Goal: Information Seeking & Learning: Obtain resource

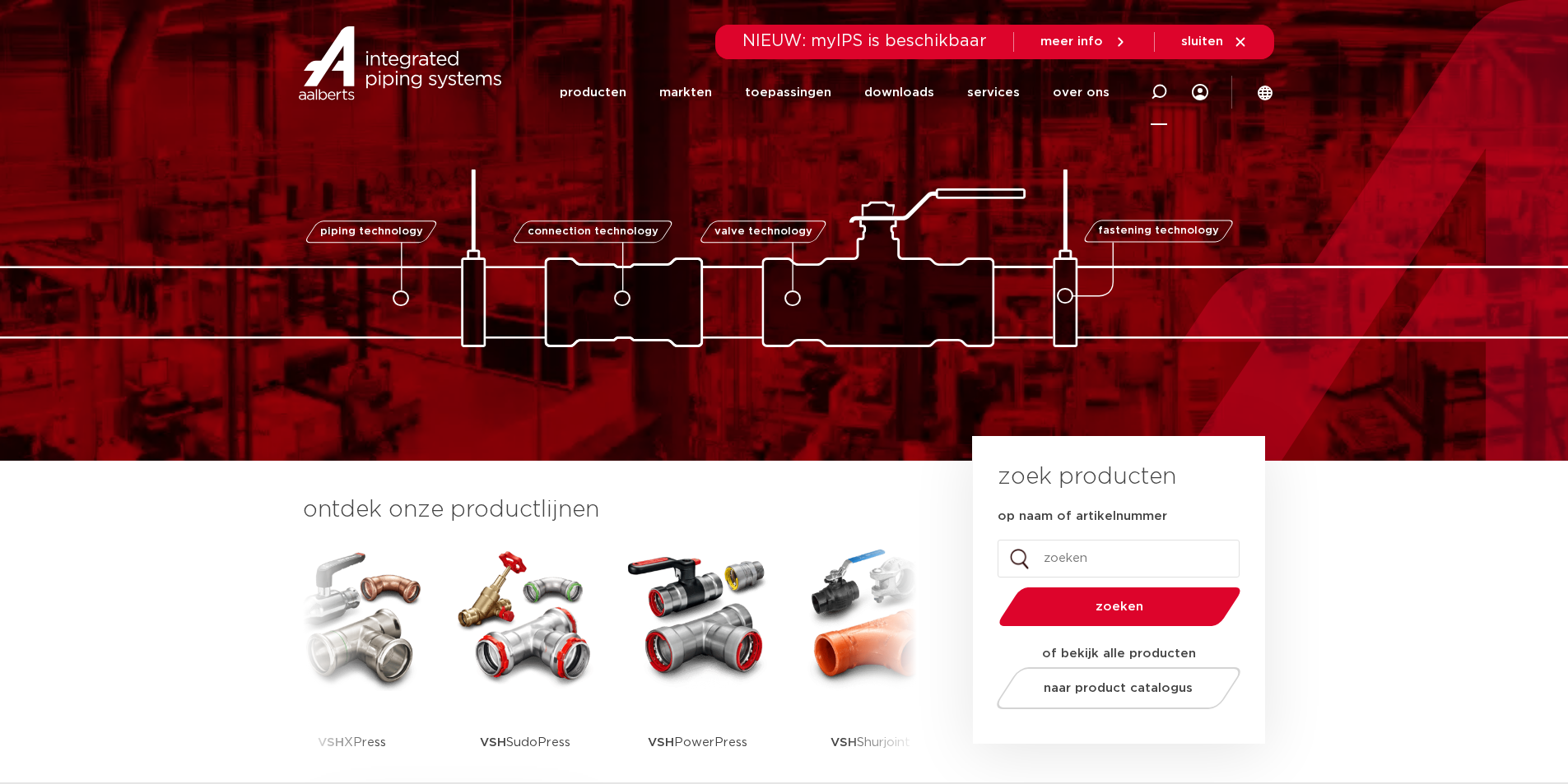
click at [1161, 96] on icon at bounding box center [1158, 92] width 20 height 20
paste input "123461218"
type input "123461218"
click button "Zoeken" at bounding box center [0, 0] width 0 height 0
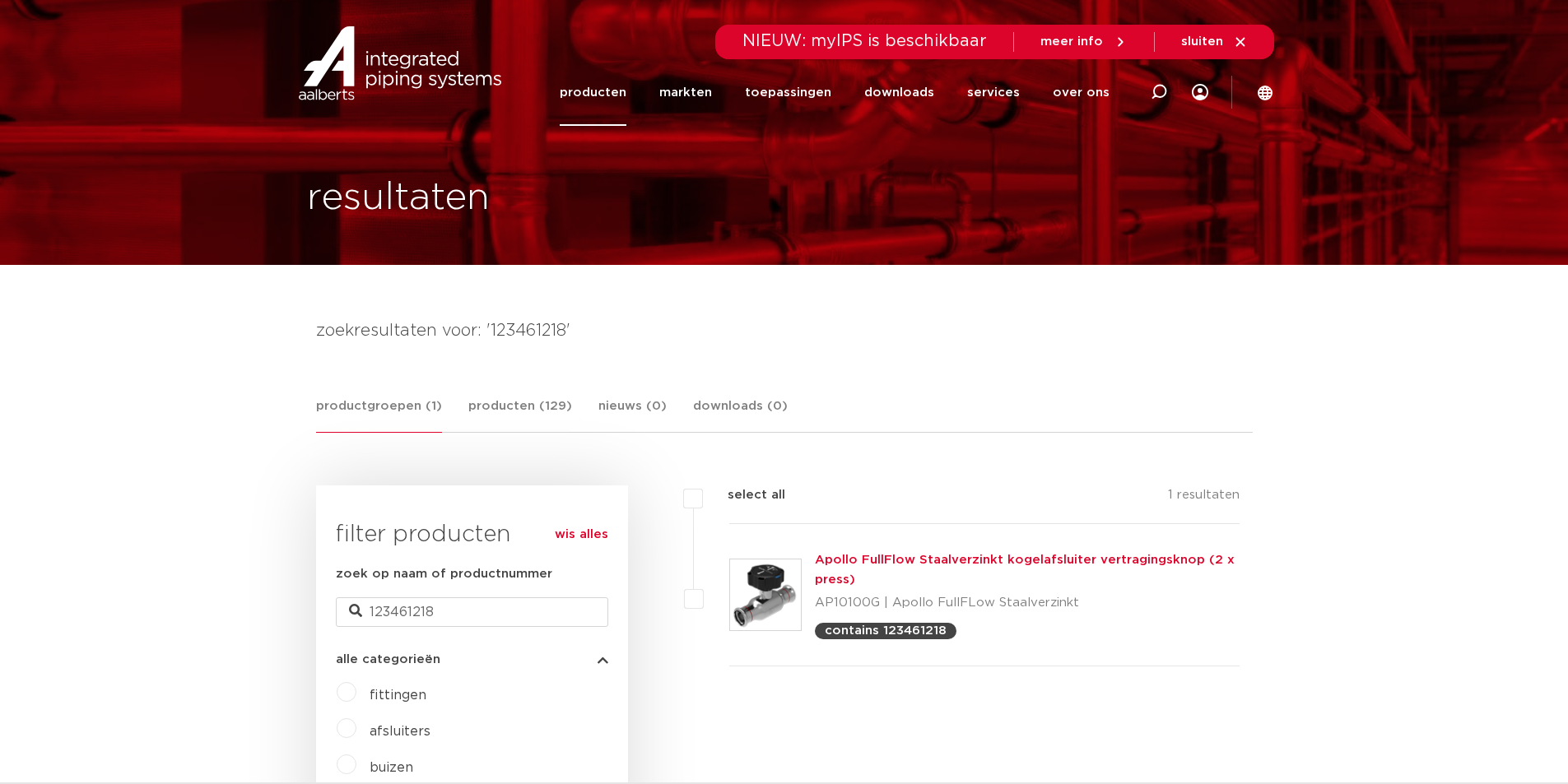
click at [959, 564] on link "Apollo FullFlow Staalverzinkt kogelafsluiter vertragingsknop (2 x press)" at bounding box center [1025, 570] width 420 height 32
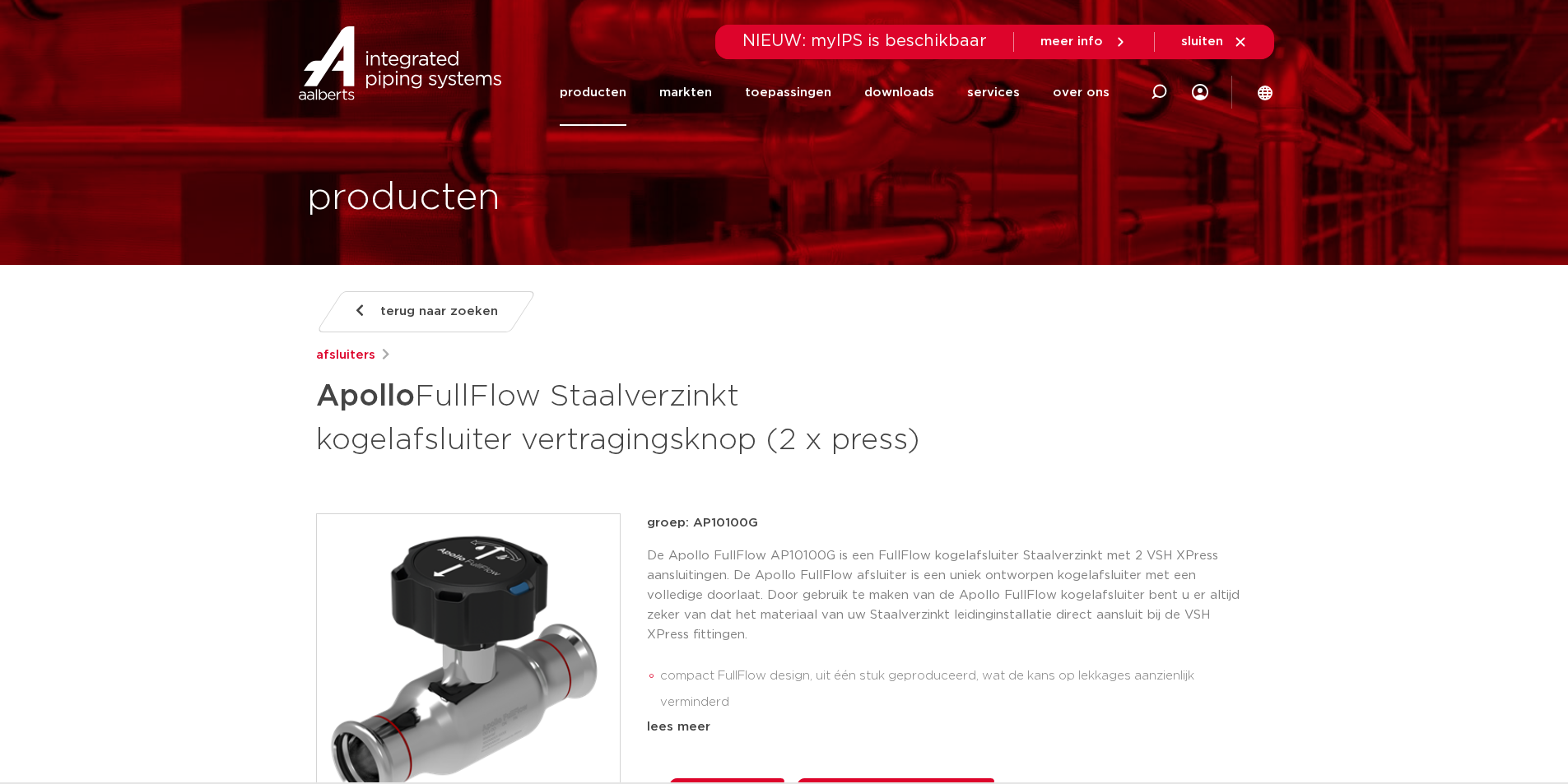
click at [674, 728] on div "lees meer" at bounding box center [949, 727] width 606 height 20
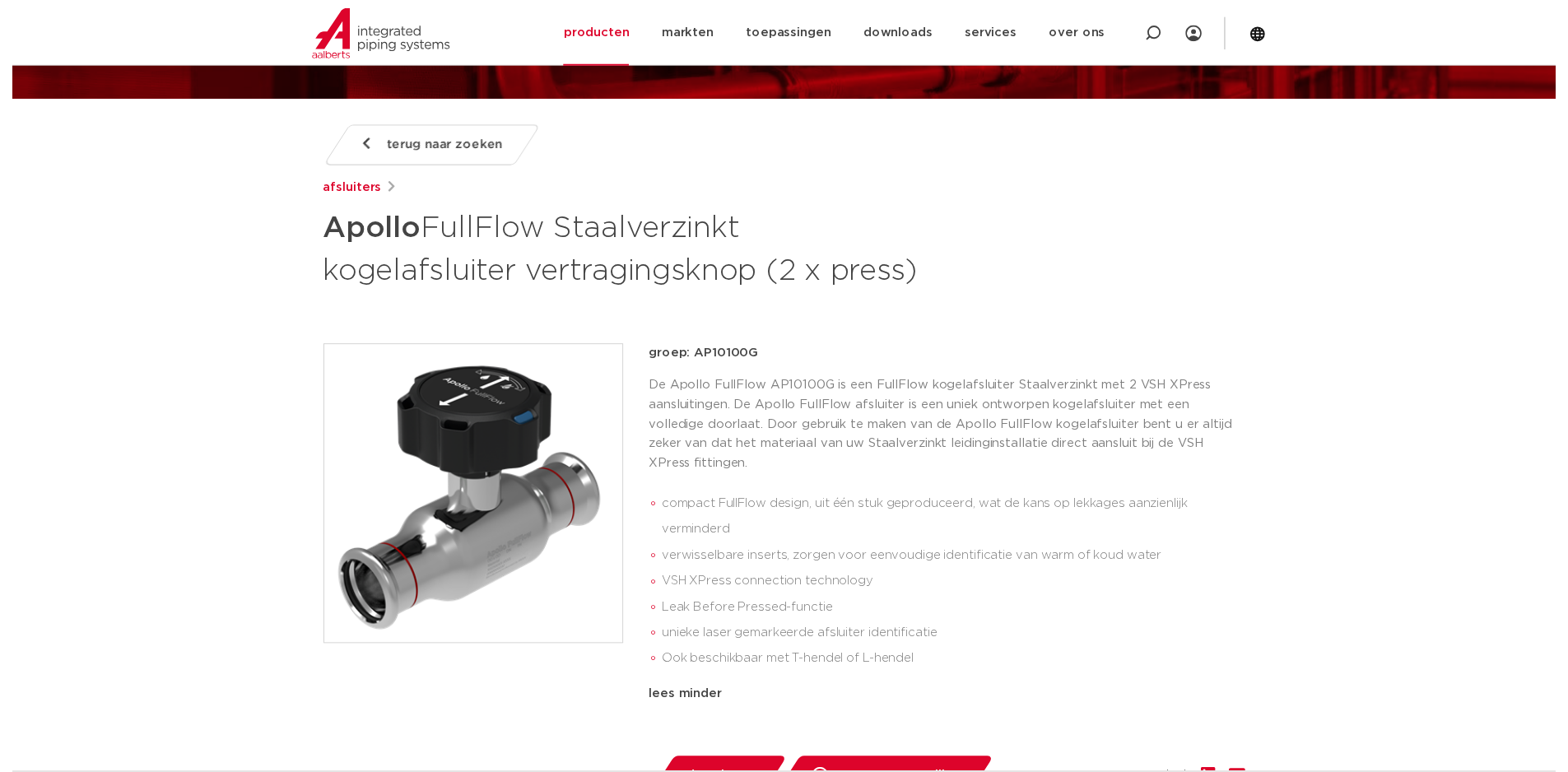
scroll to position [247, 0]
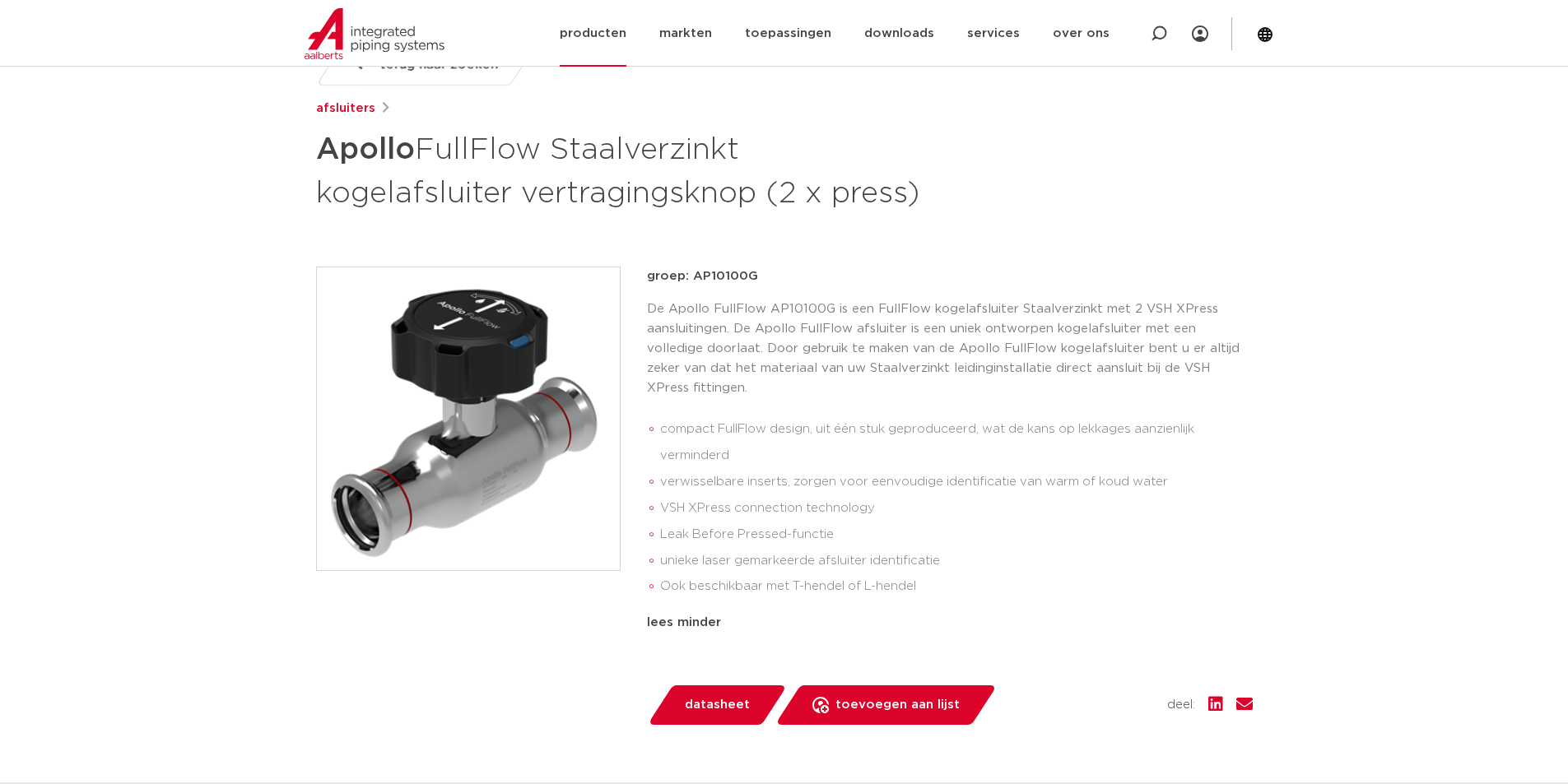
click at [1153, 34] on icon at bounding box center [1159, 34] width 17 height 17
click at [752, 38] on input "Zoeken" at bounding box center [915, 32] width 518 height 33
click at [731, 692] on span "datasheet" at bounding box center [717, 705] width 65 height 26
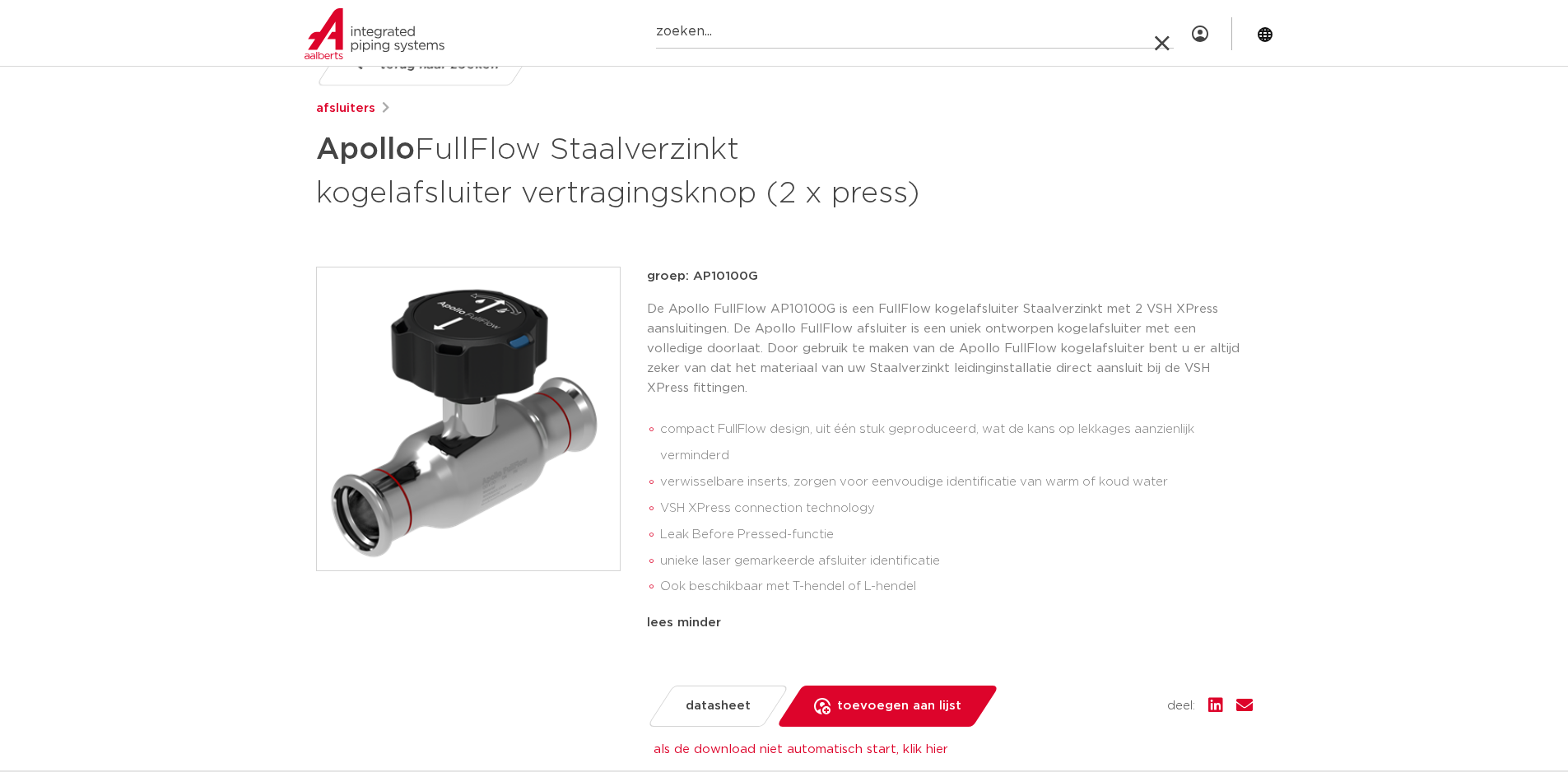
click at [704, 28] on input "Zoeken" at bounding box center [915, 32] width 518 height 33
paste input "123461230"
type input "123461230"
click button "Zoeken" at bounding box center [0, 0] width 0 height 0
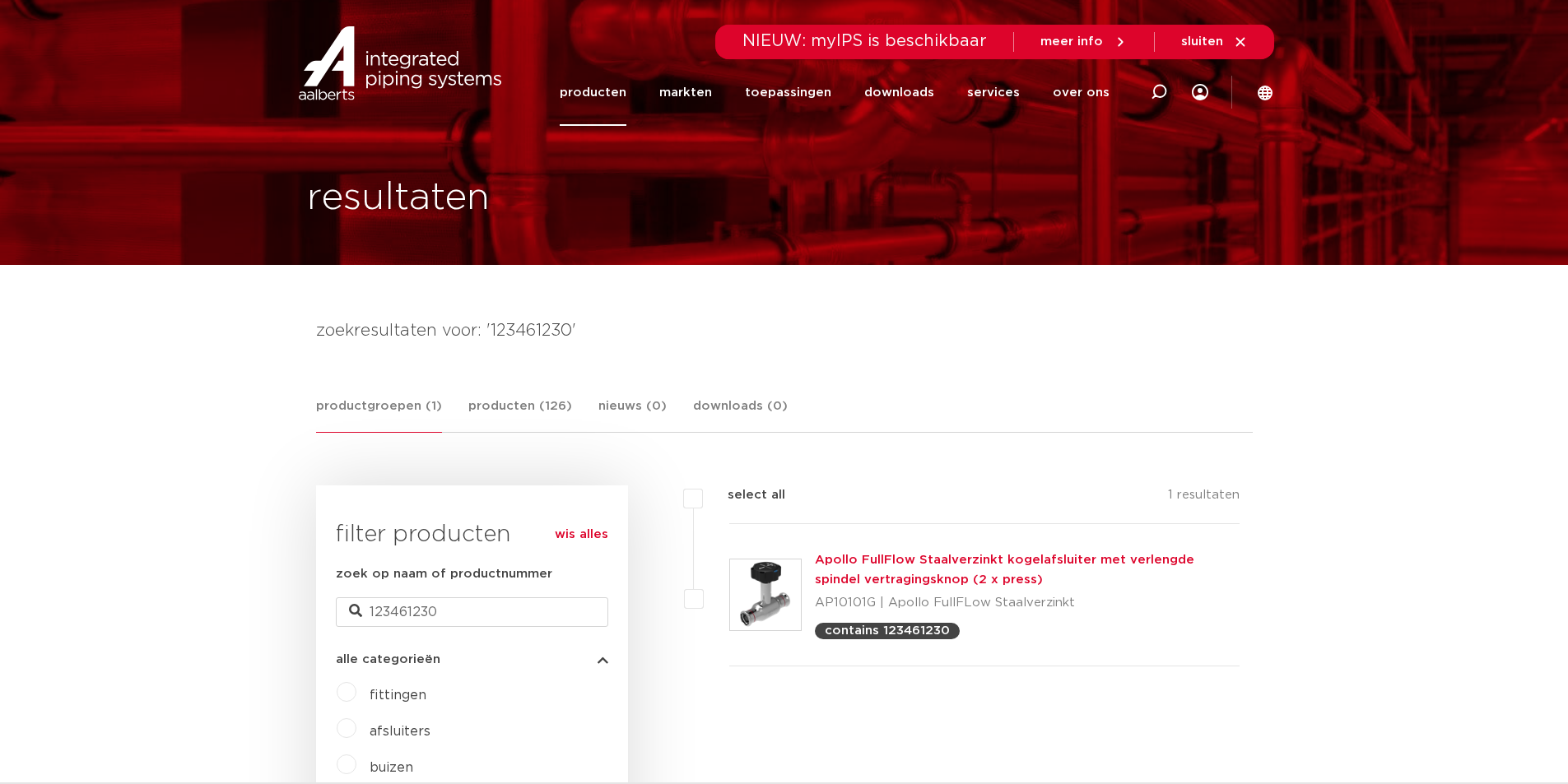
click at [905, 566] on link "Apollo FullFlow Staalverzinkt kogelafsluiter met verlengde spindel vertragingsk…" at bounding box center [1005, 570] width 380 height 32
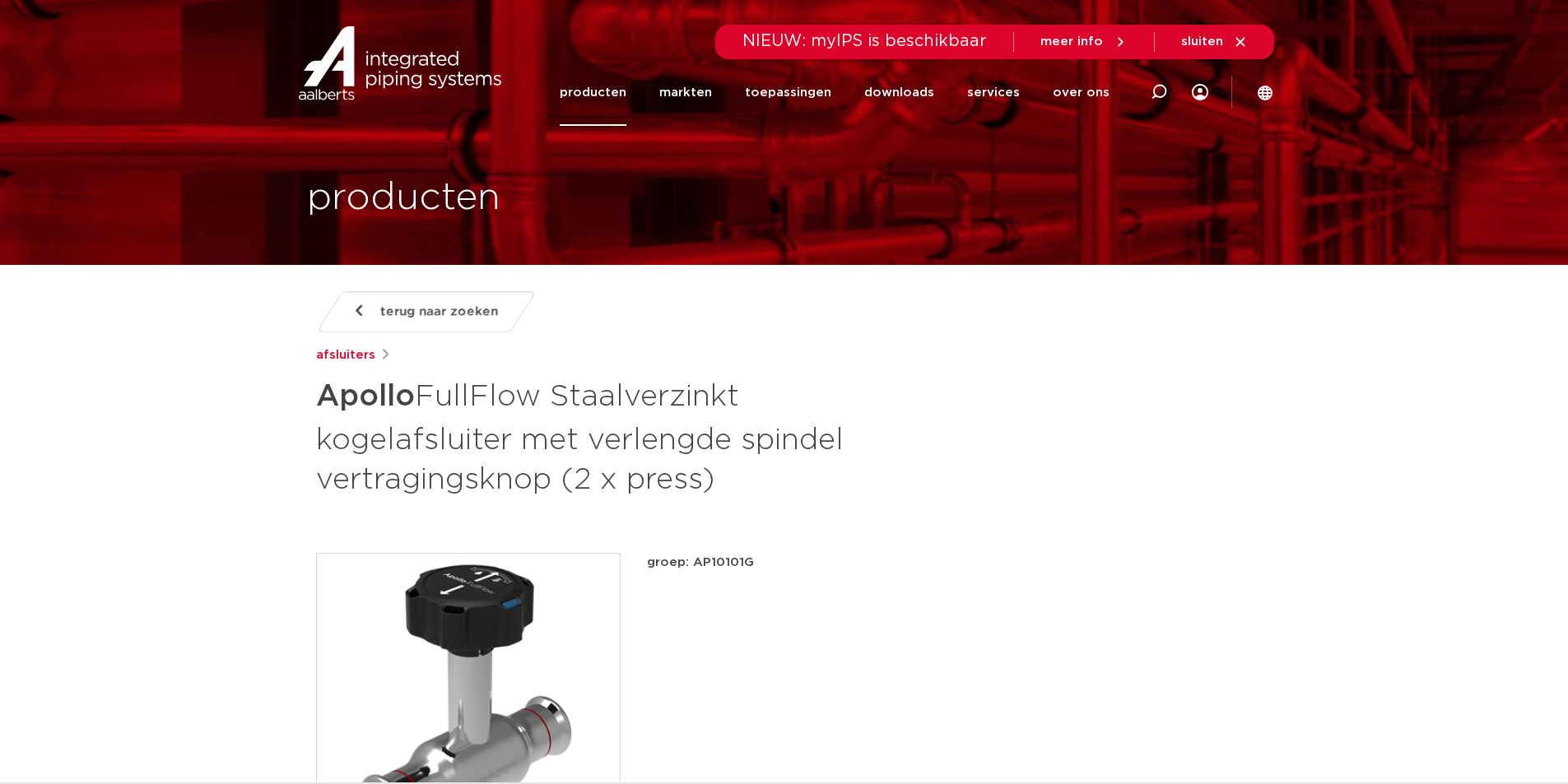
click at [933, 579] on div "groep: AP10101G lees meer [PERSON_NAME]" at bounding box center [949, 569] width 606 height 33
drag, startPoint x: 857, startPoint y: 579, endPoint x: 853, endPoint y: 570, distance: 9.8
click at [853, 572] on div "groep: AP10101G lees meer [PERSON_NAME]" at bounding box center [949, 569] width 606 height 33
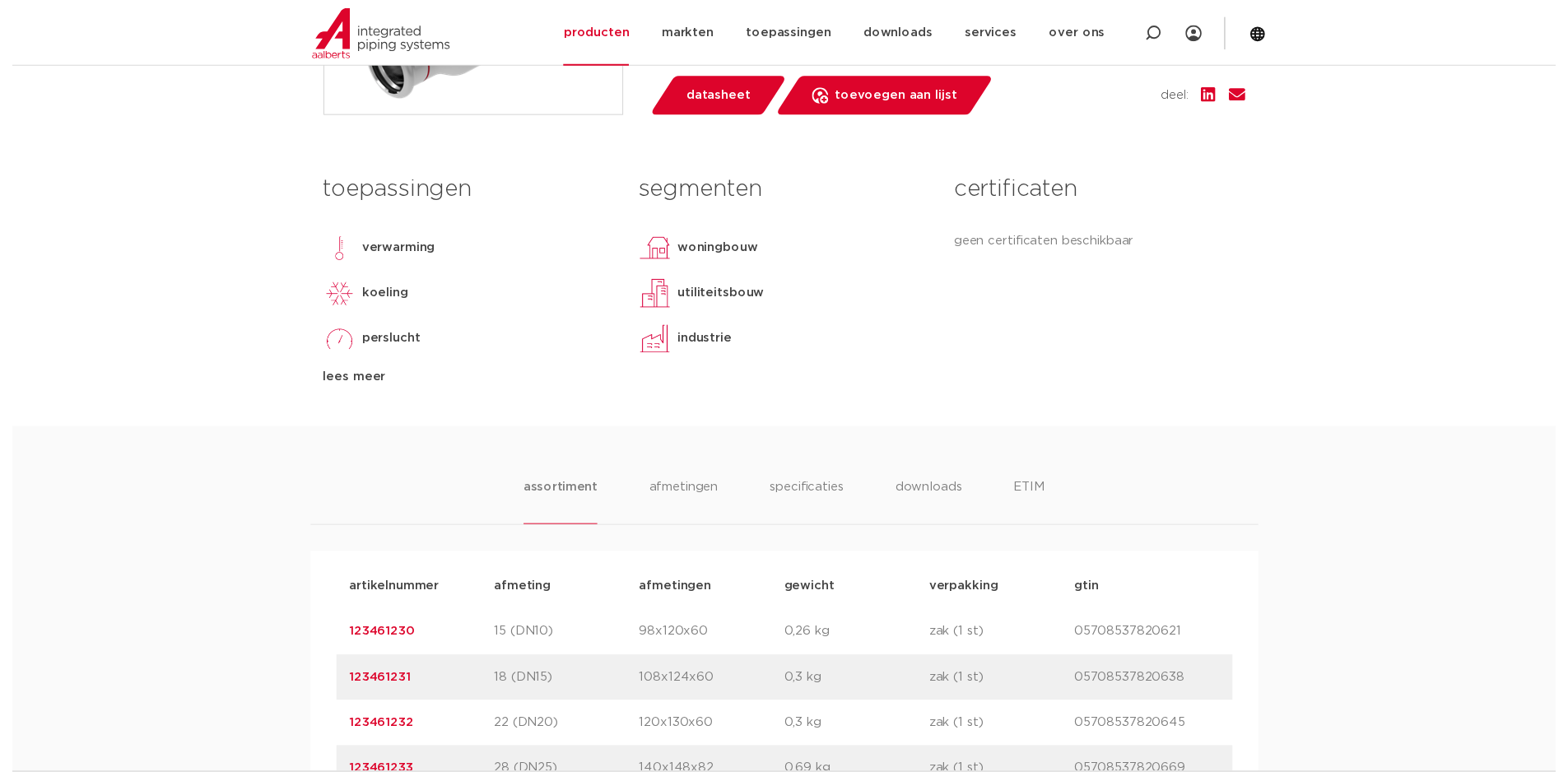
scroll to position [576, 0]
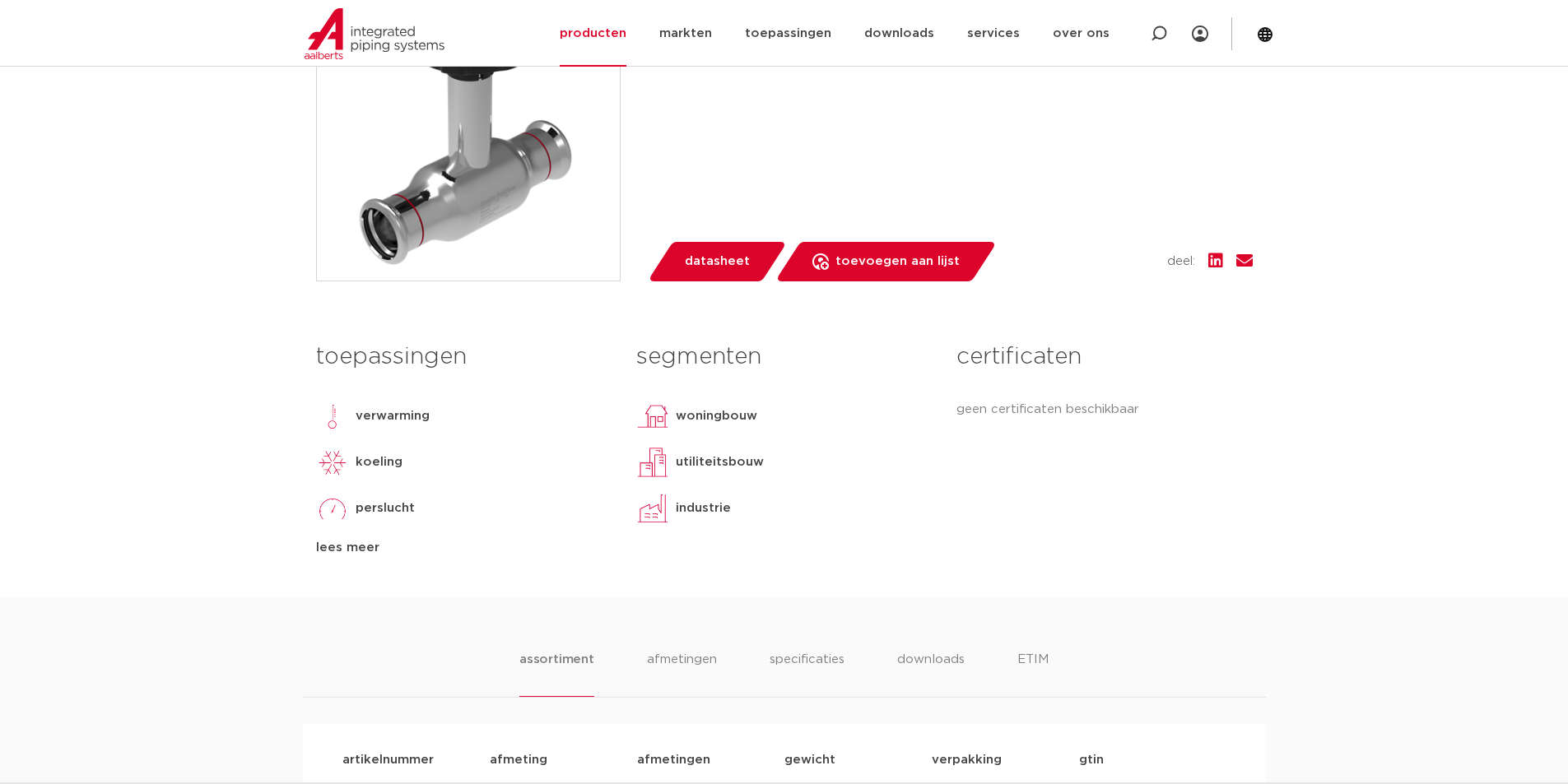
click at [712, 260] on span "datasheet" at bounding box center [717, 261] width 65 height 26
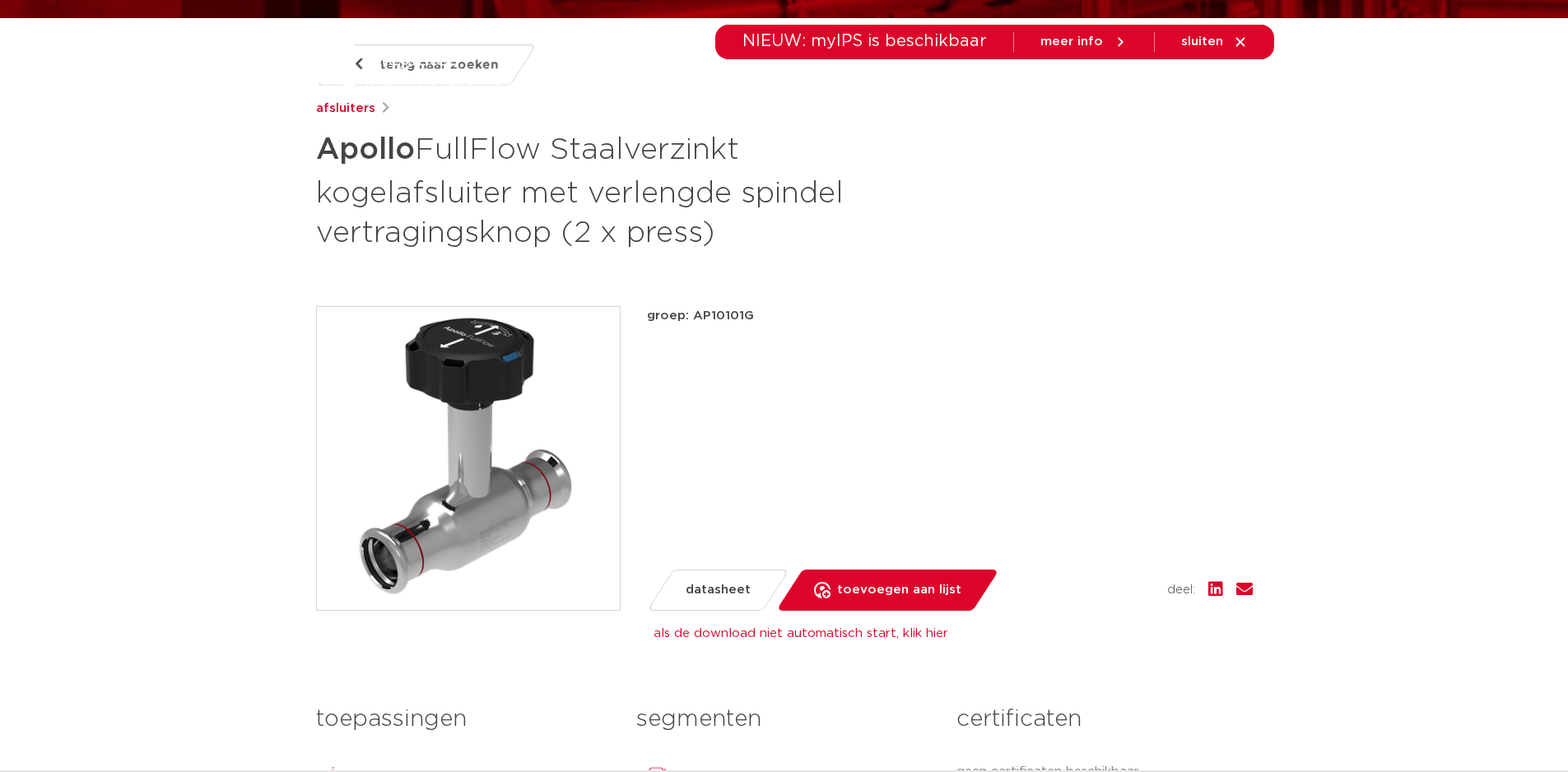
scroll to position [0, 0]
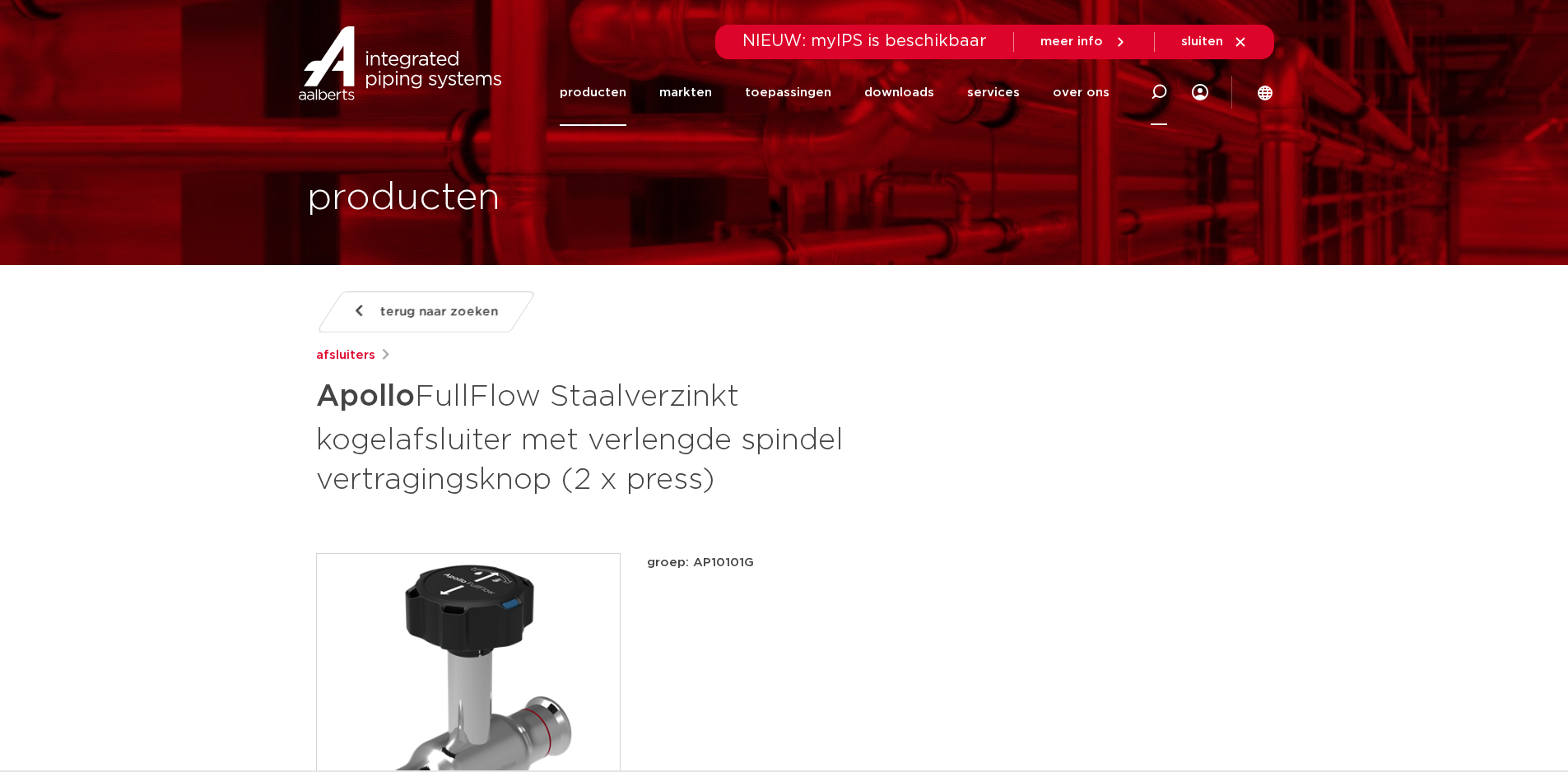
click at [1150, 99] on div at bounding box center [1159, 92] width 66 height 67
paste input "123461248"
type input "123461248"
click button "Zoeken" at bounding box center [0, 0] width 0 height 0
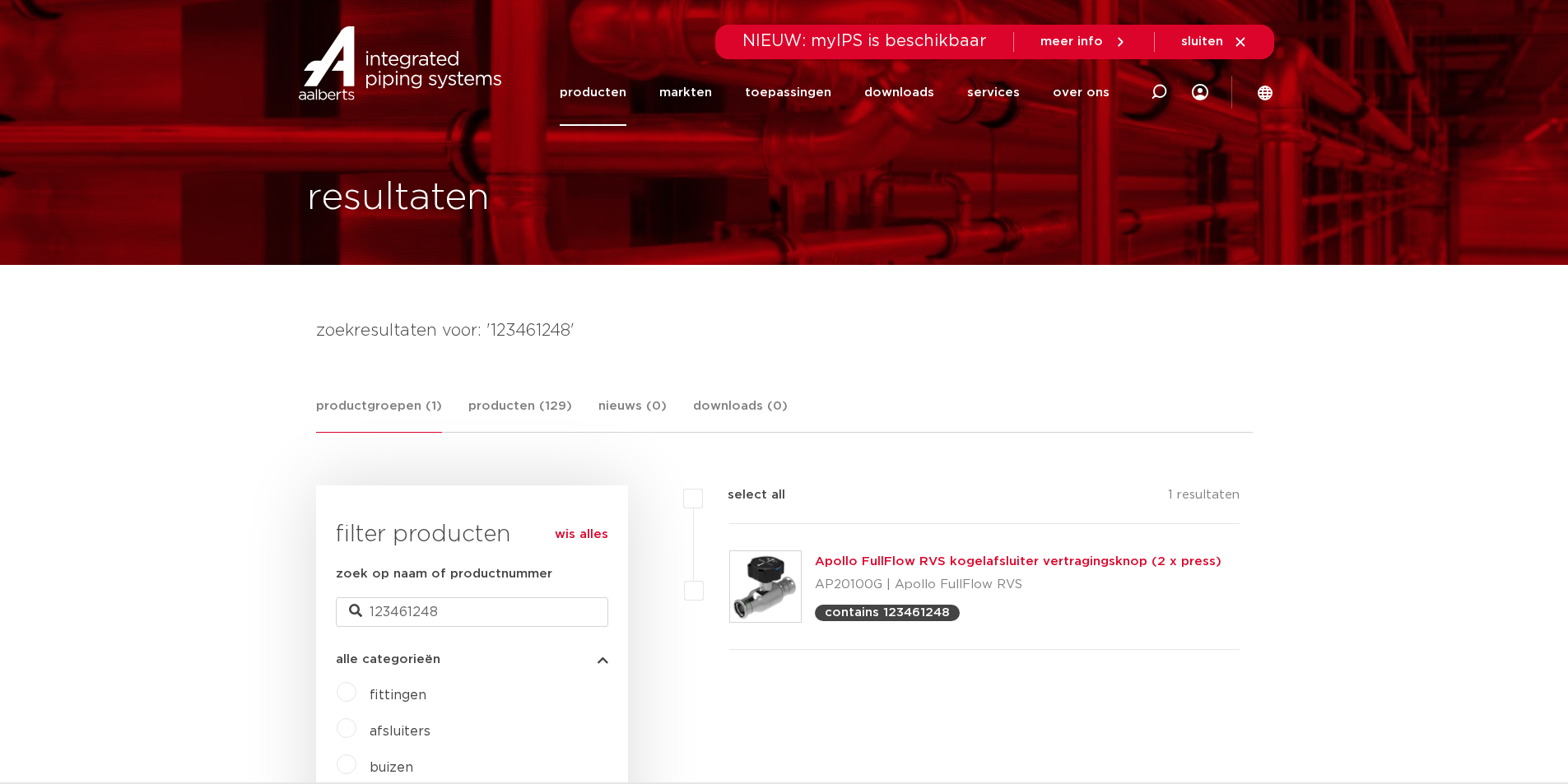
click at [879, 555] on link "Apollo FullFlow RVS kogelafsluiter vertragingsknop (2 x press)" at bounding box center [1019, 561] width 407 height 12
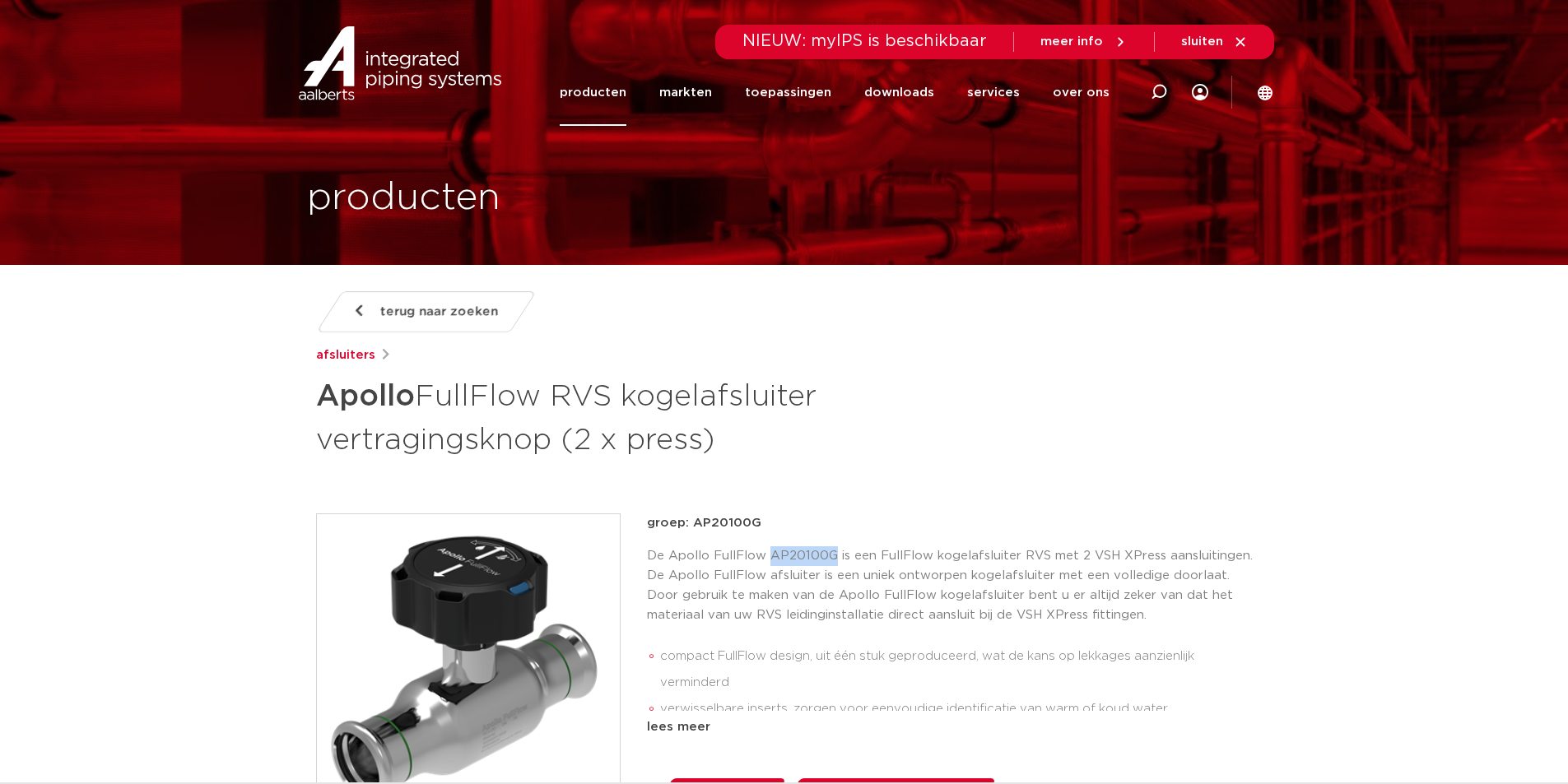
drag, startPoint x: 769, startPoint y: 559, endPoint x: 830, endPoint y: 555, distance: 61.1
click at [830, 555] on p "De Apollo FullFlow AP20100G is een FullFlow kogelafsluiter RVS met 2 VSH XPress…" at bounding box center [949, 585] width 606 height 79
copy p "AP20100G"
click at [767, 555] on p "De Apollo FullFlow AP20100G is een FullFlow kogelafsluiter RVS met 2 VSH XPress…" at bounding box center [949, 585] width 606 height 79
click at [772, 555] on p "De Apollo FullFlow AP20100G is een FullFlow kogelafsluiter RVS met 2 VSH XPress…" at bounding box center [949, 585] width 606 height 79
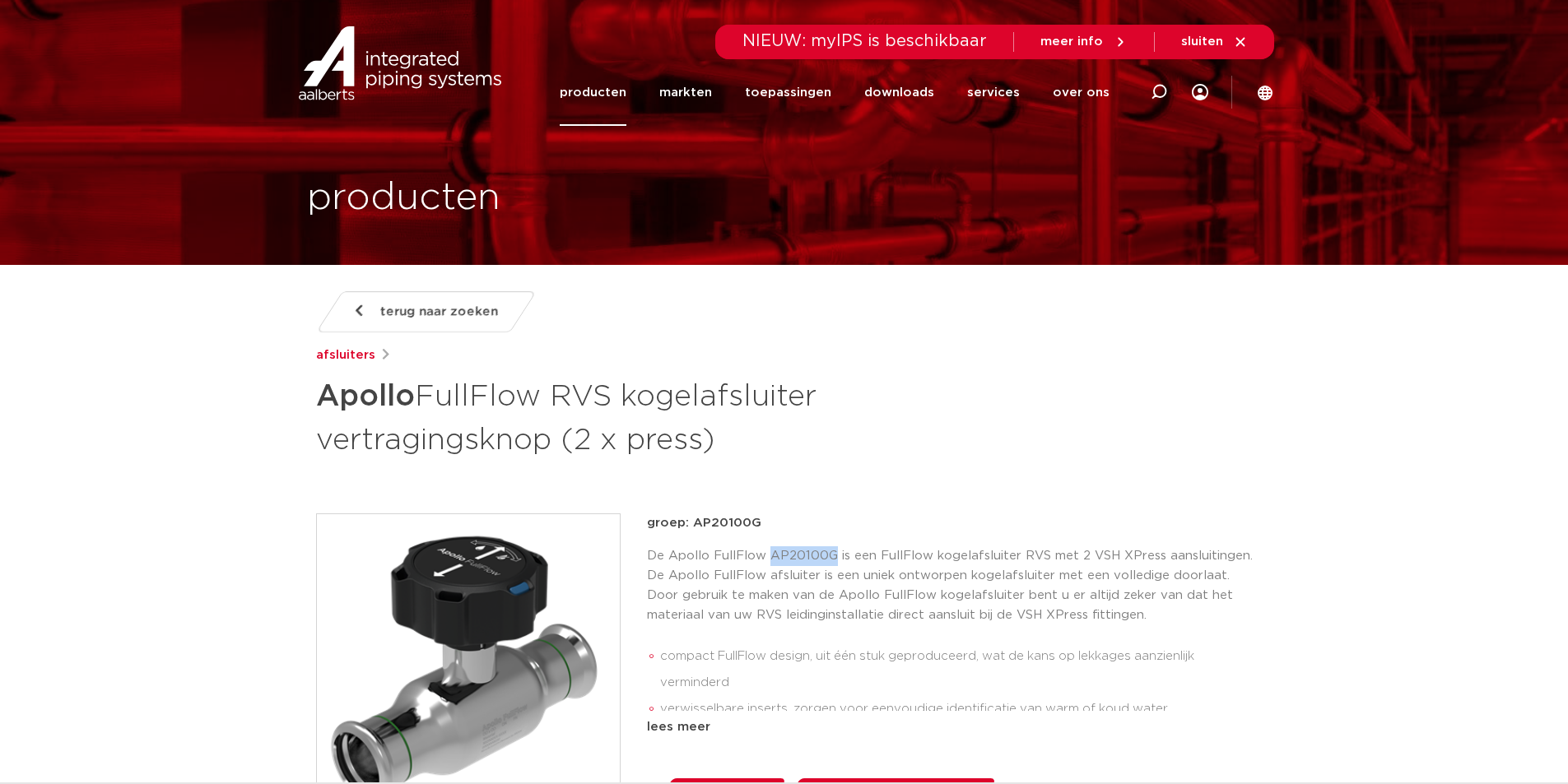
drag, startPoint x: 768, startPoint y: 555, endPoint x: 834, endPoint y: 555, distance: 66.0
click at [834, 555] on p "De Apollo FullFlow AP20100G is een FullFlow kogelafsluiter RVS met 2 VSH XPress…" at bounding box center [949, 585] width 606 height 79
copy p "AP20100G"
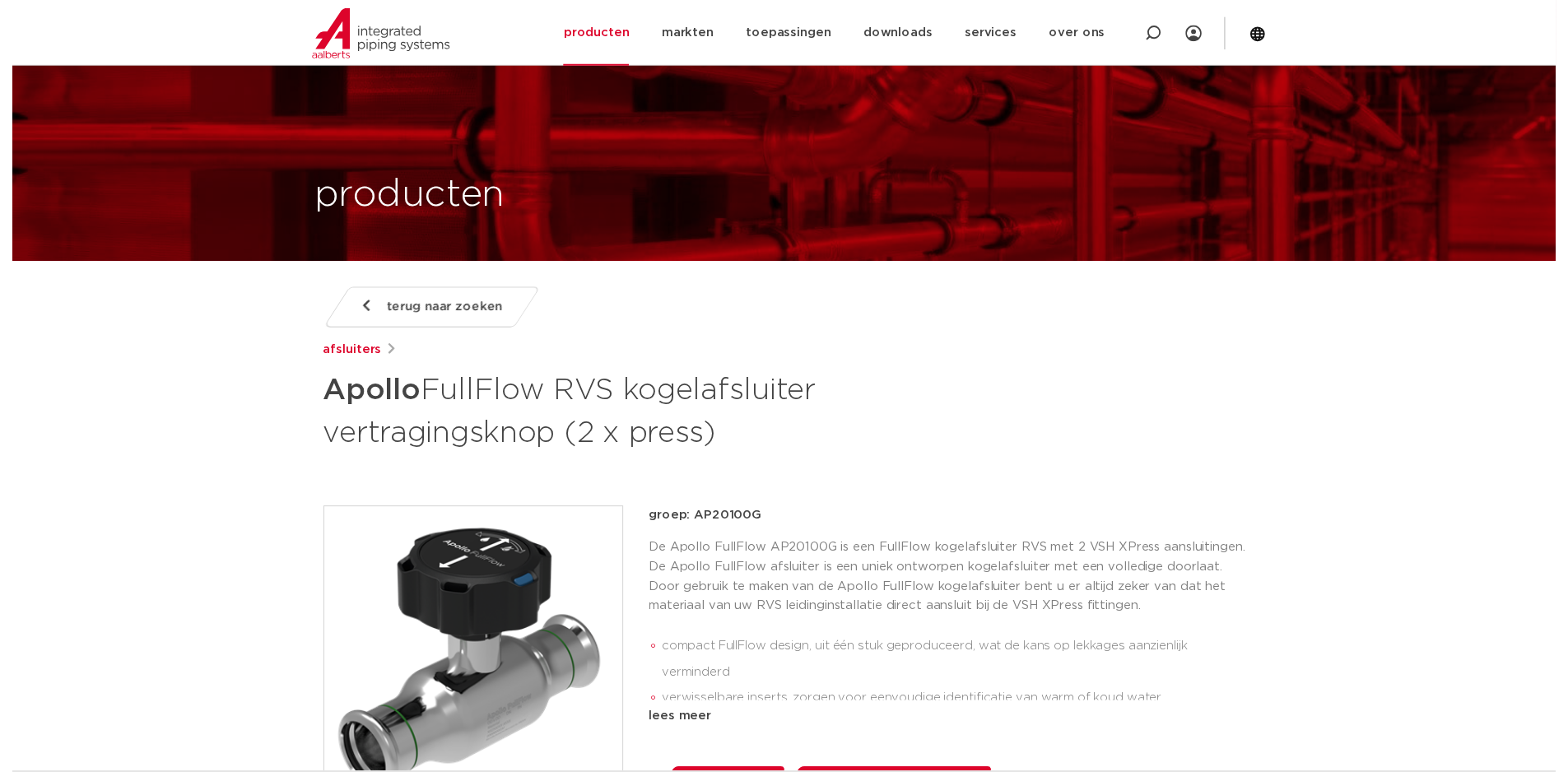
scroll to position [247, 0]
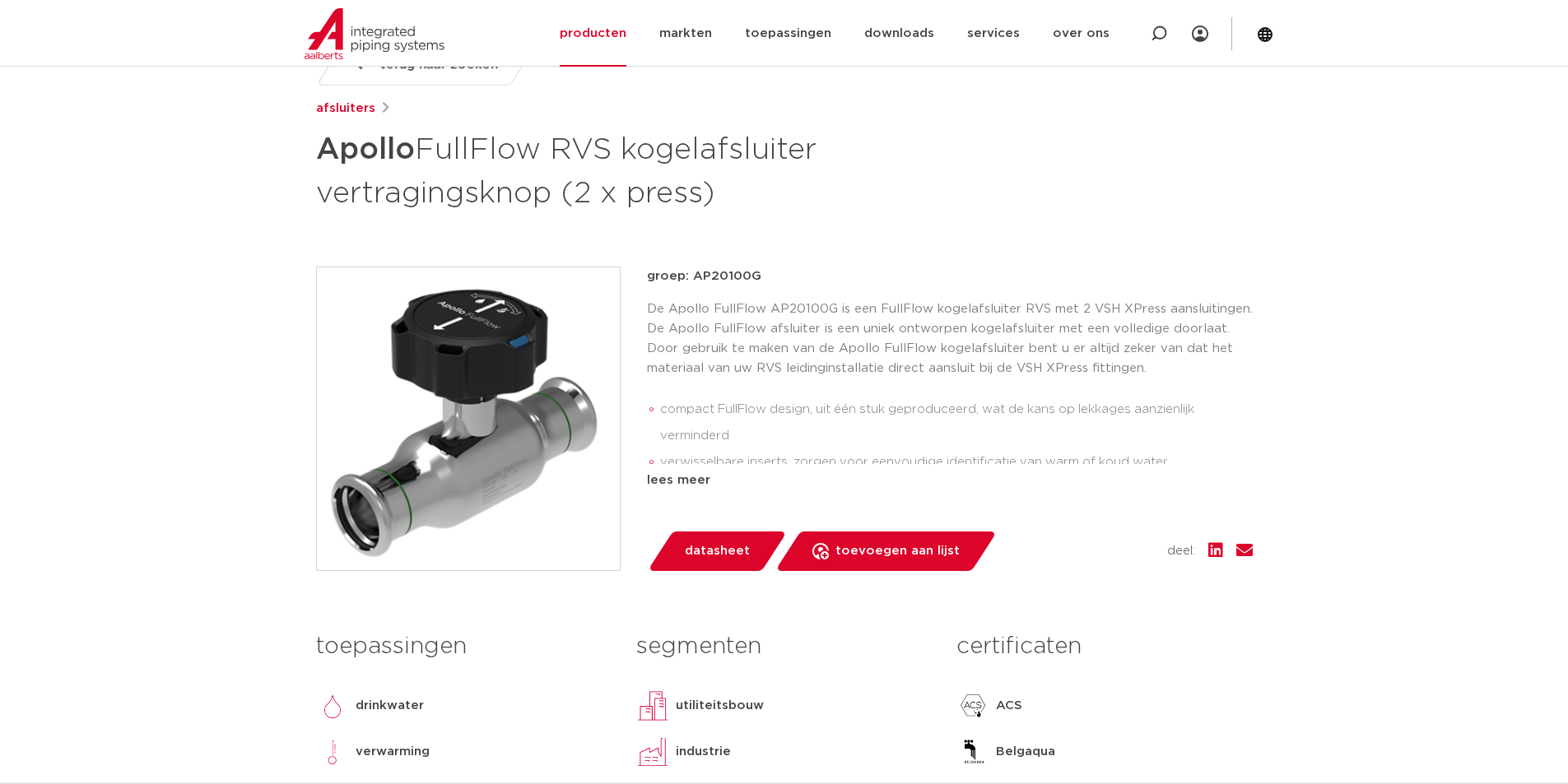
click at [703, 553] on span "datasheet" at bounding box center [717, 551] width 65 height 26
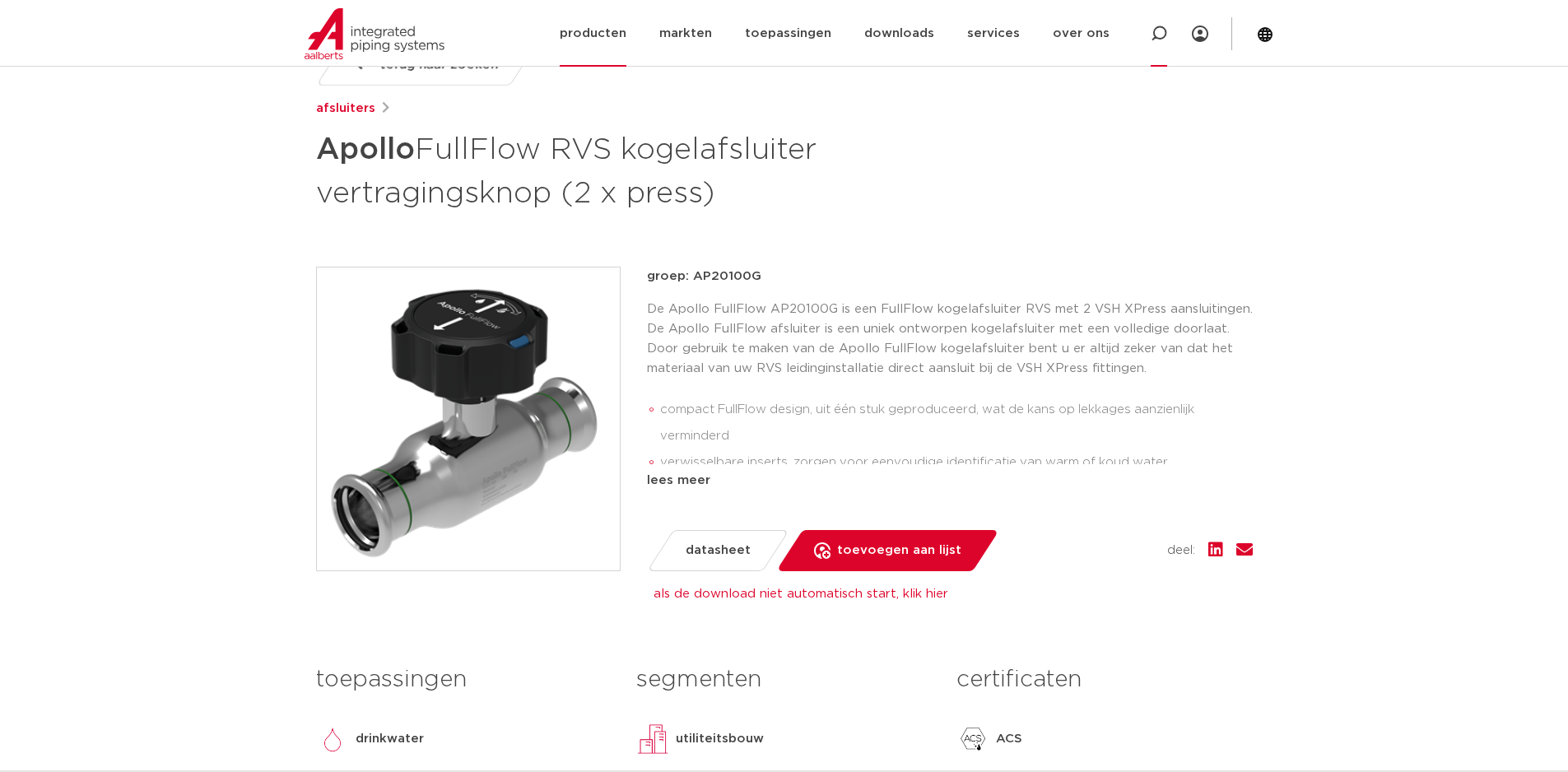
click at [1155, 29] on icon at bounding box center [1159, 34] width 17 height 17
paste input "123461260"
type input "123461260"
click button "Zoeken" at bounding box center [0, 0] width 0 height 0
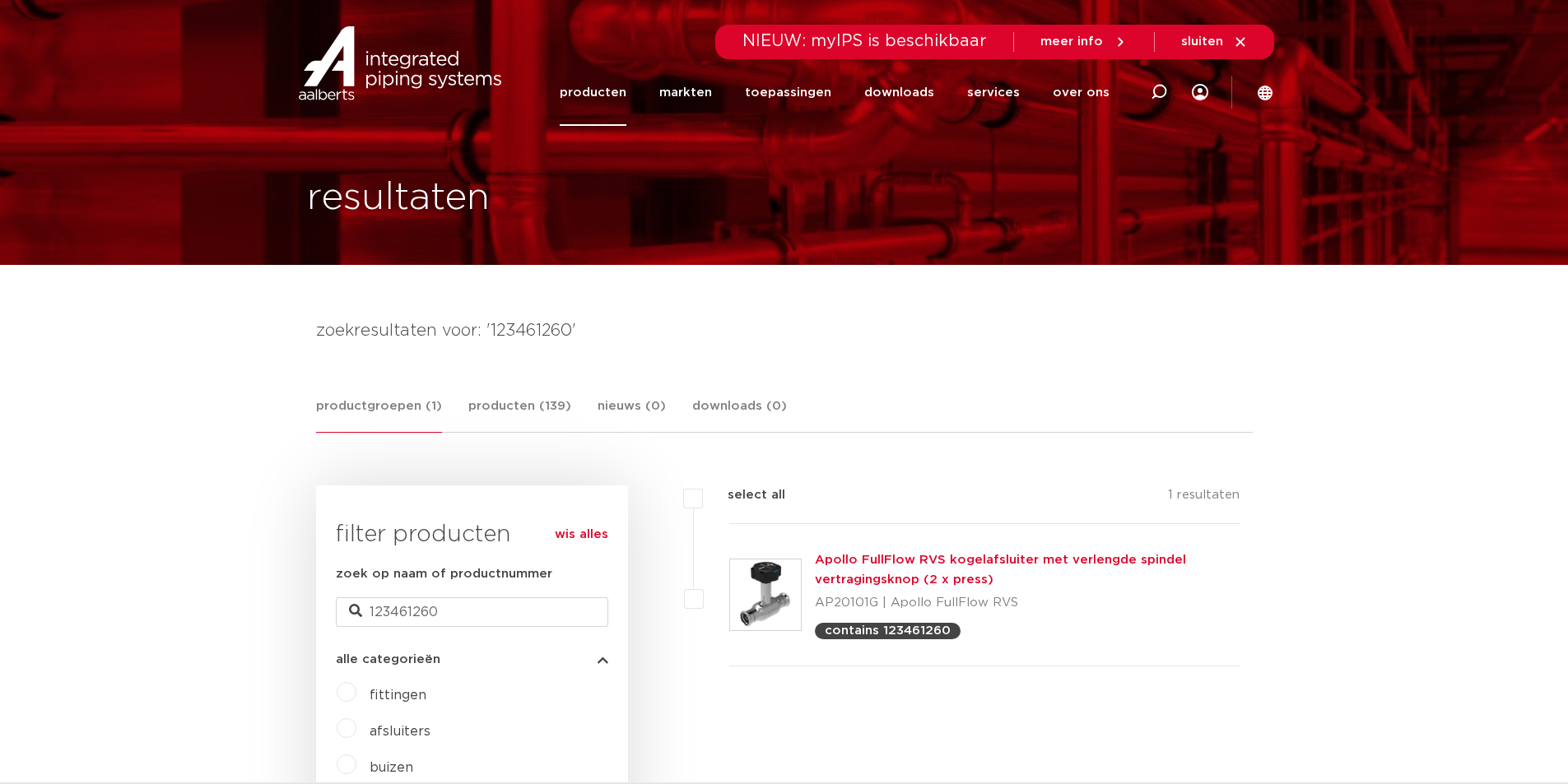
click at [851, 558] on link "Apollo FullFlow RVS kogelafsluiter met verlengde spindel vertragingsknop (2 x p…" at bounding box center [1001, 570] width 371 height 32
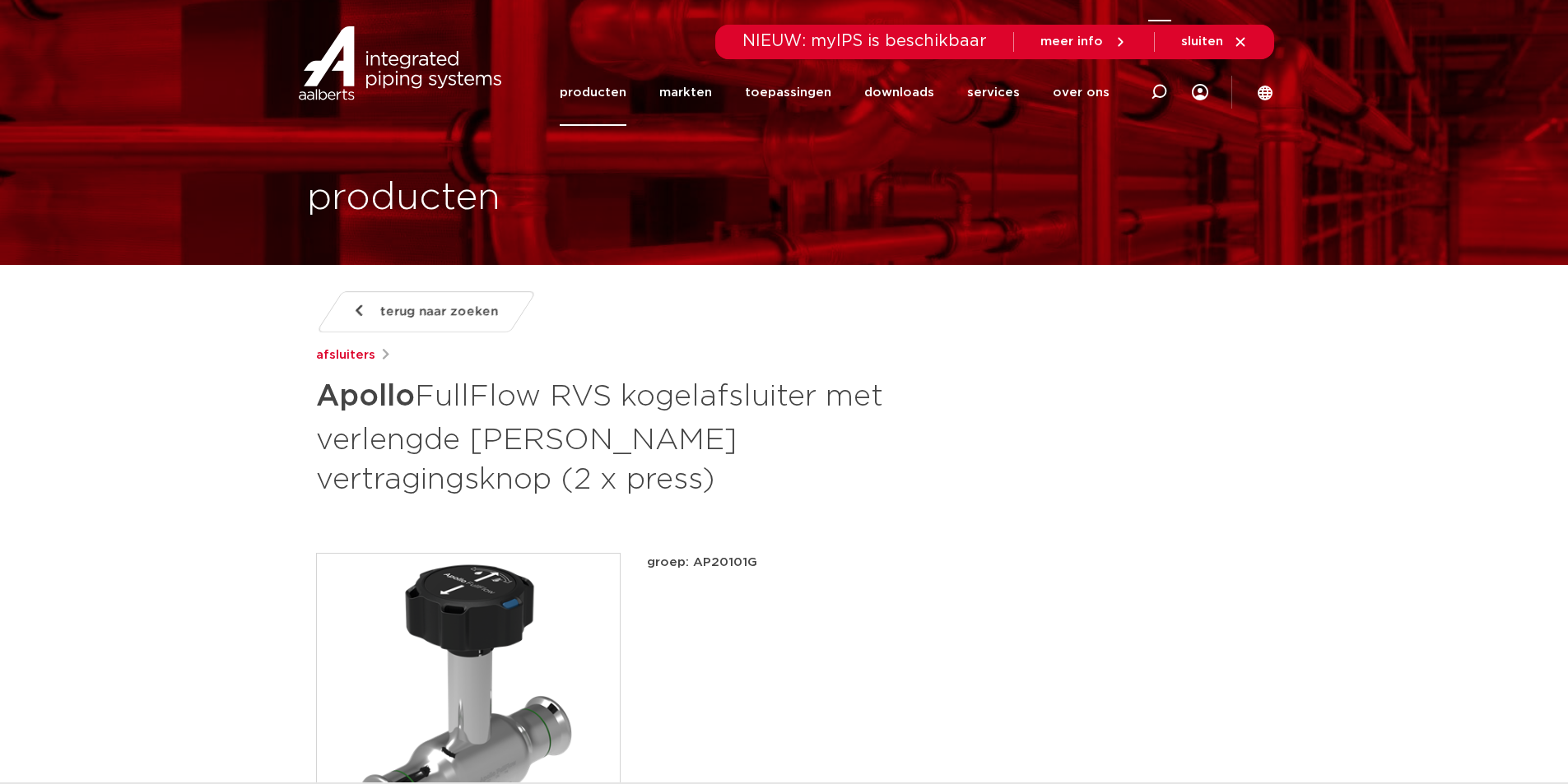
click at [1155, 86] on icon at bounding box center [1159, 93] width 17 height 17
paste input "123461272"
type input "123461272"
click button "Zoeken" at bounding box center [0, 0] width 0 height 0
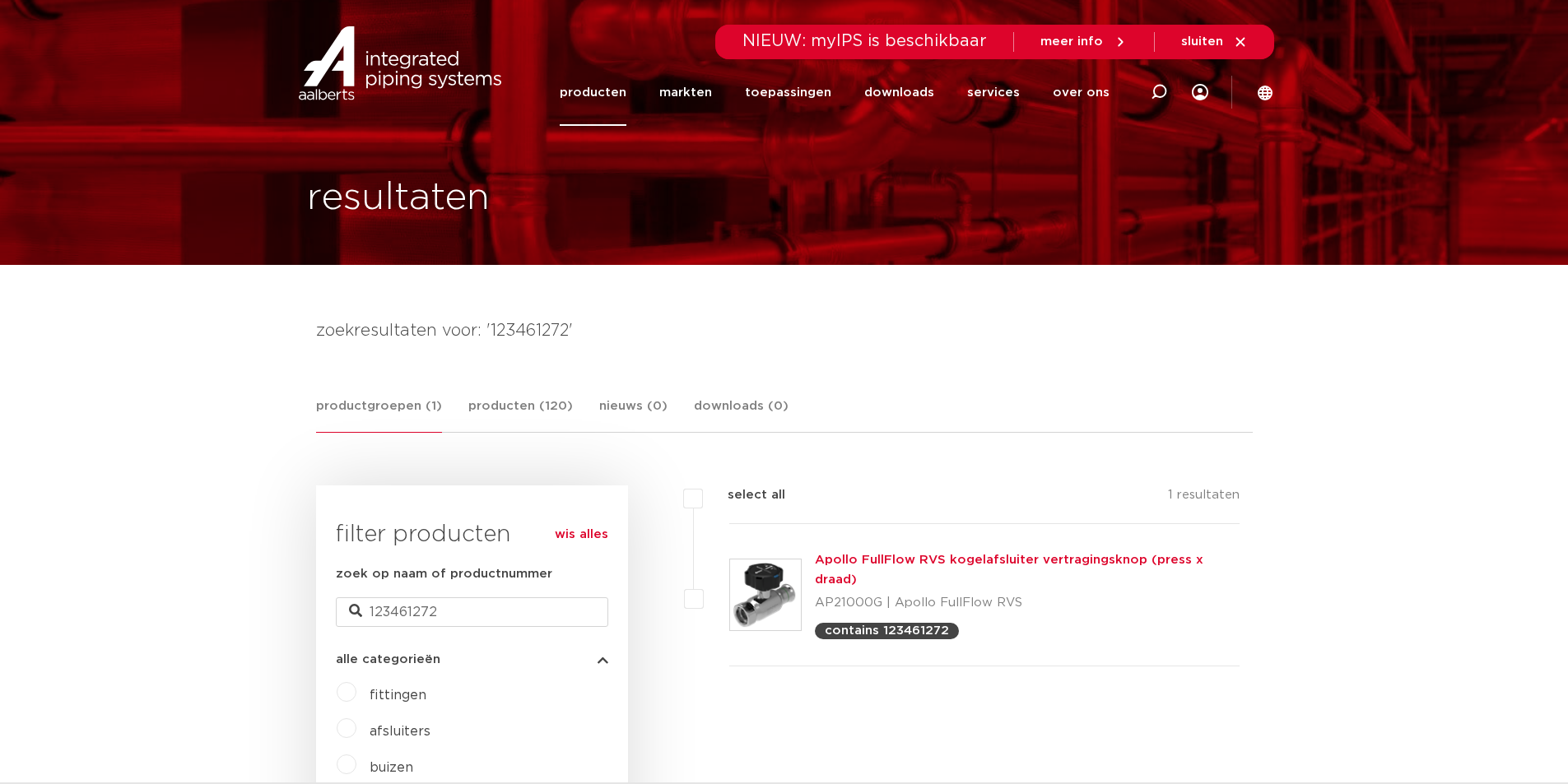
click at [903, 555] on link "Apollo FullFlow RVS kogelafsluiter vertragingsknop (press x draad)" at bounding box center [1009, 570] width 389 height 32
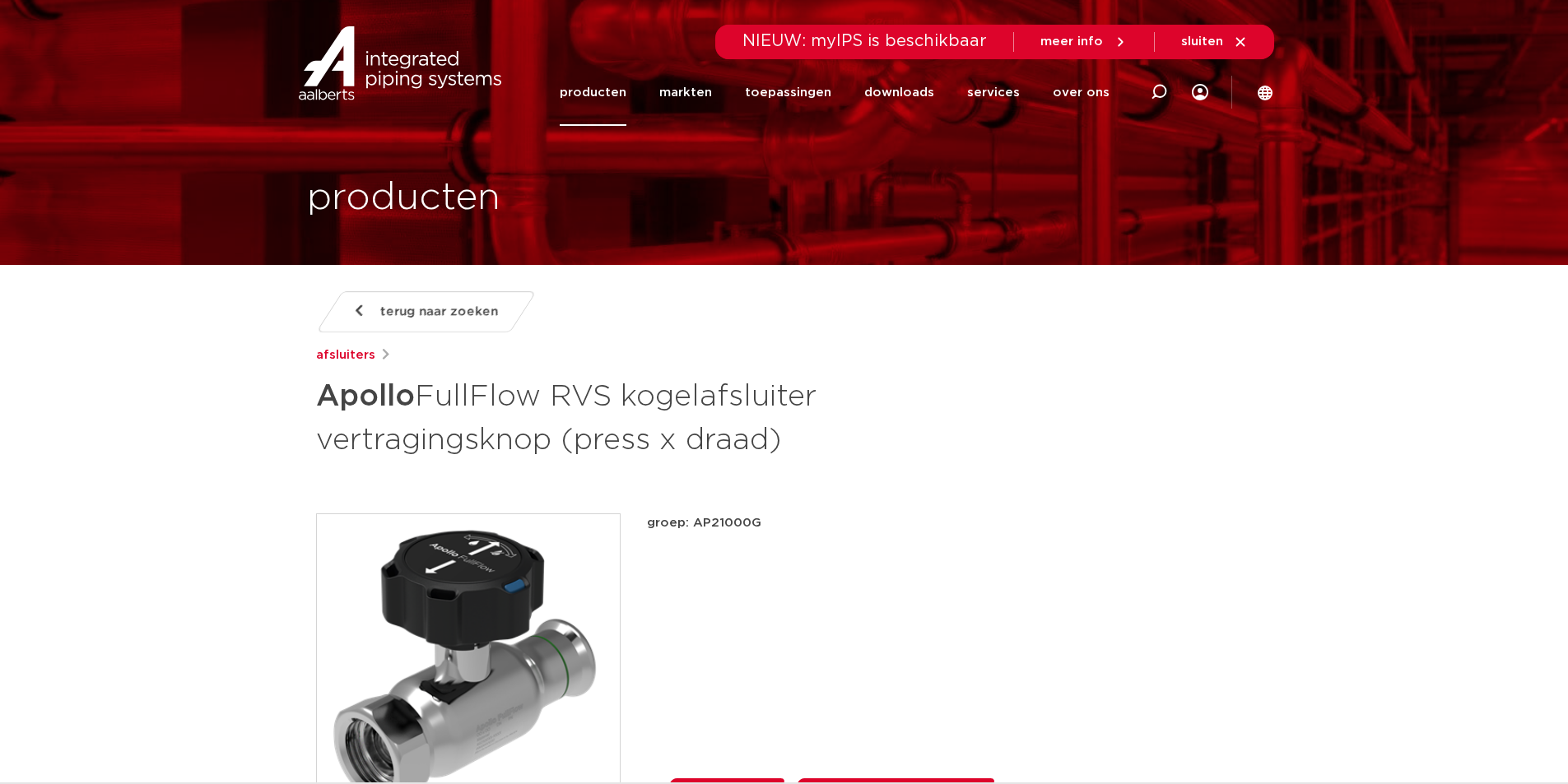
click at [837, 538] on div "groep: AP21000G lees meer [PERSON_NAME] [PERSON_NAME]" at bounding box center [949, 529] width 606 height 33
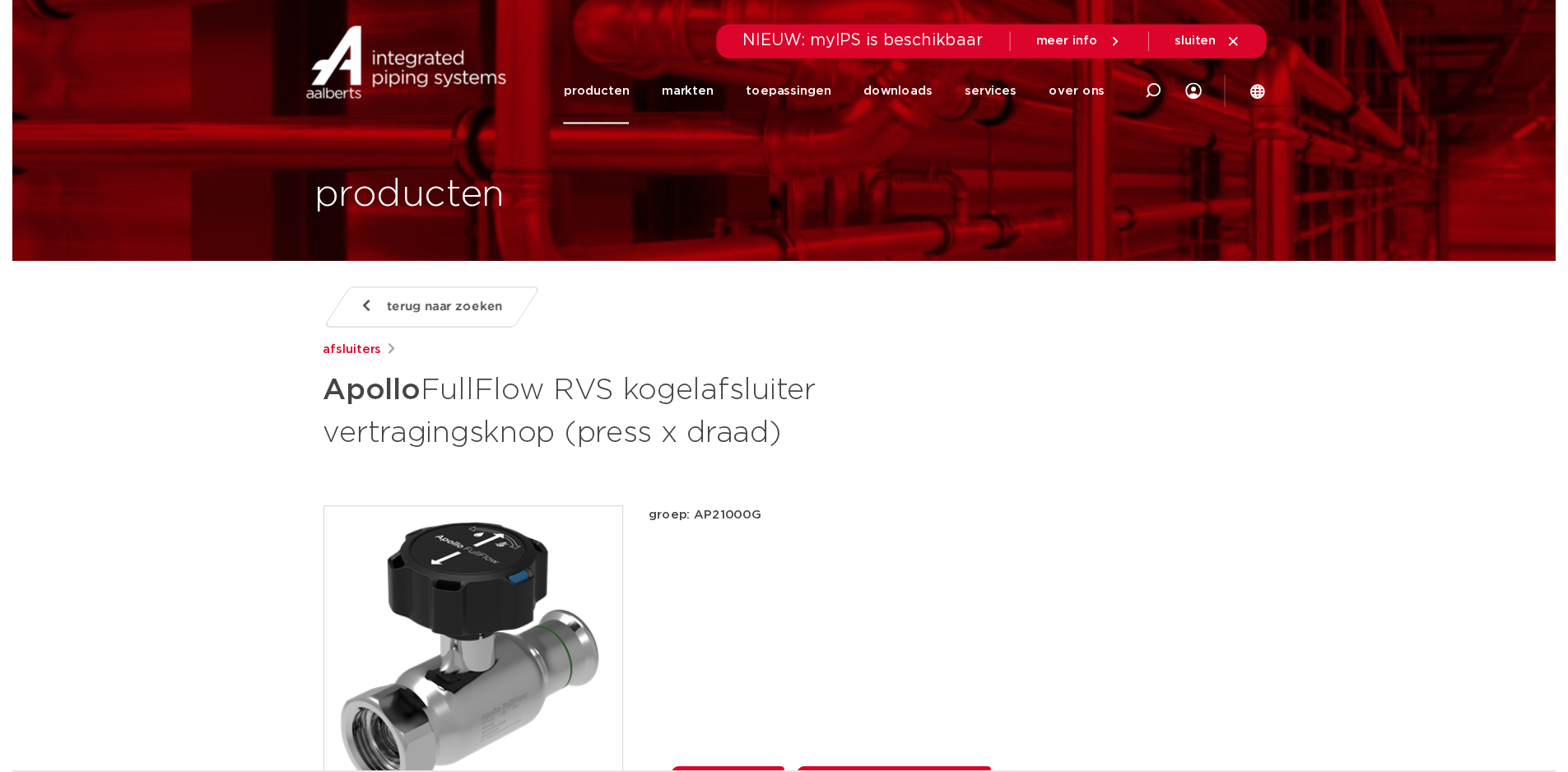
scroll to position [247, 0]
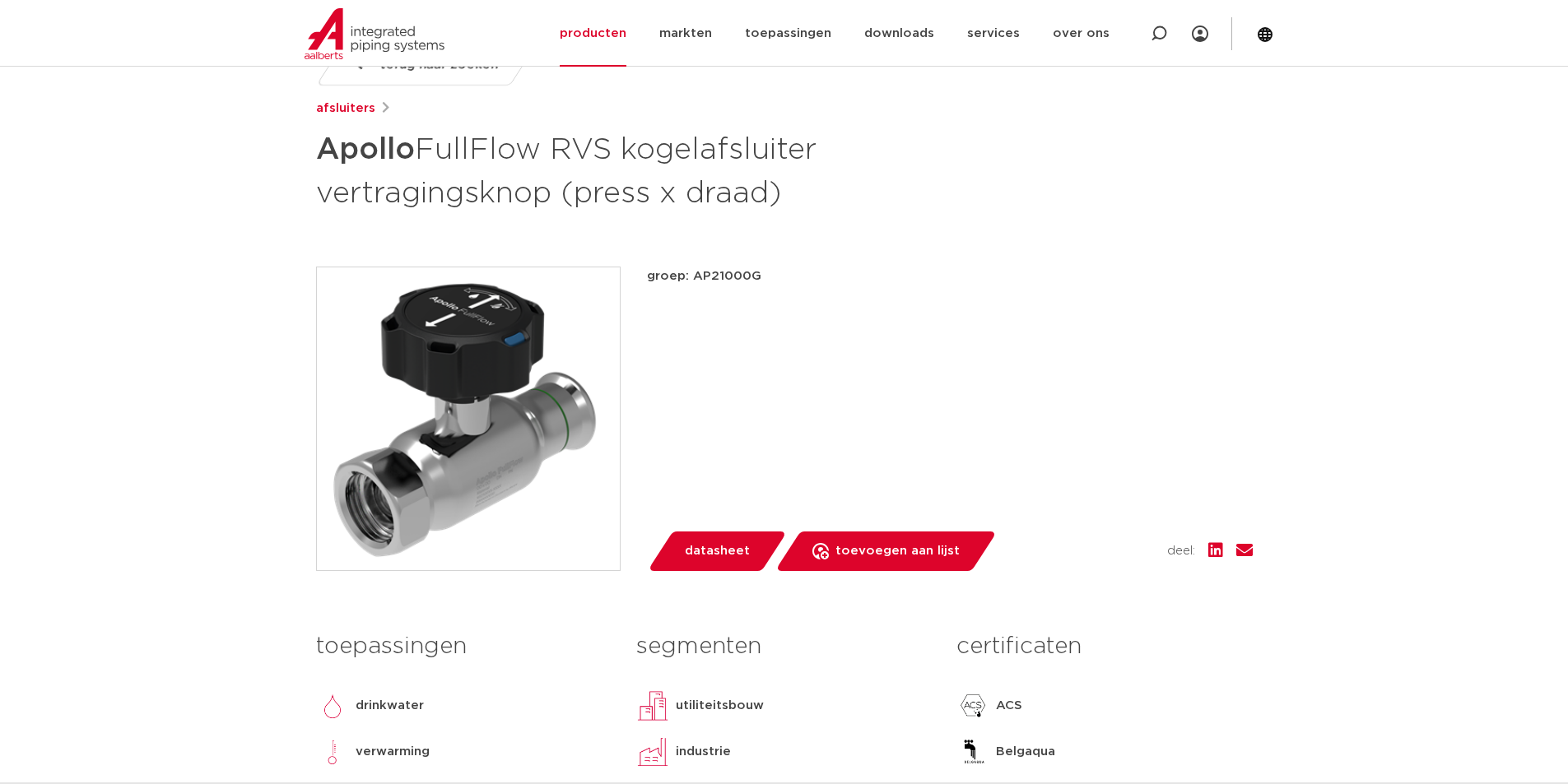
click at [729, 549] on span "datasheet" at bounding box center [717, 551] width 65 height 26
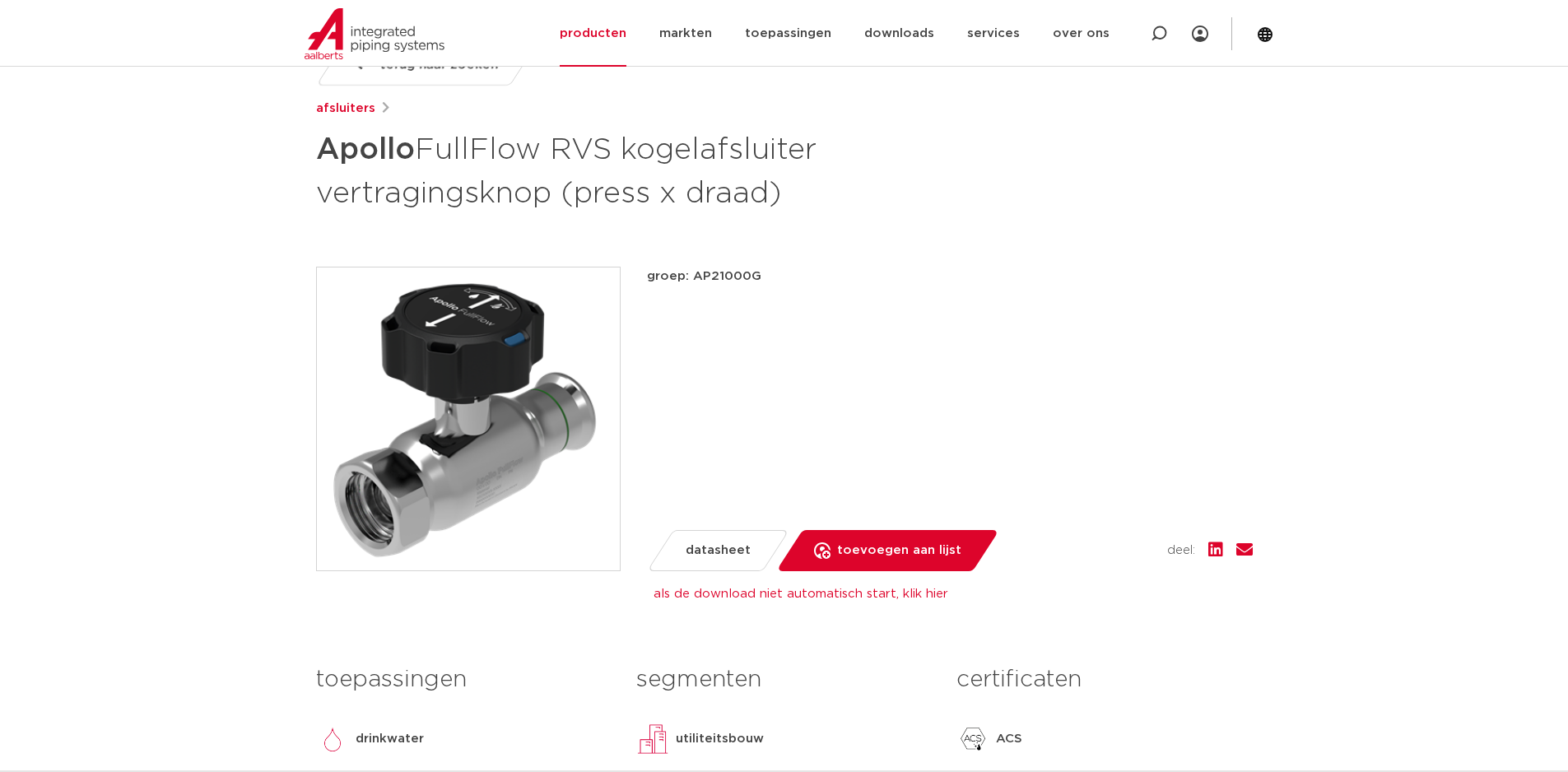
click at [701, 552] on span "datasheet" at bounding box center [718, 551] width 65 height 26
click at [1156, 37] on icon at bounding box center [1158, 33] width 20 height 20
paste input "123461284"
type input "123461284"
click button "Zoeken" at bounding box center [0, 0] width 0 height 0
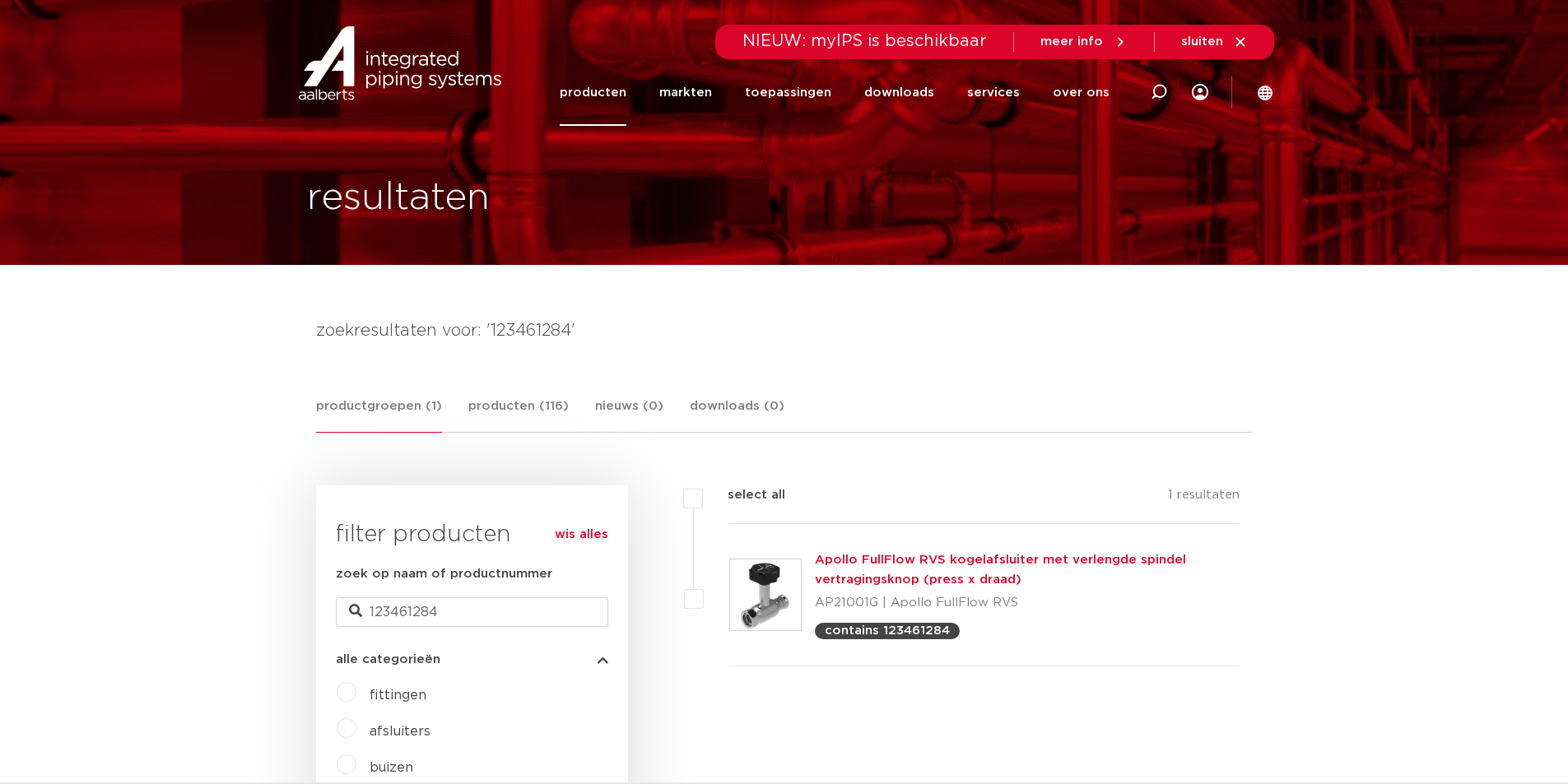
click at [851, 555] on link "Apollo FullFlow RVS kogelafsluiter met verlengde spindel vertragingsknop (press…" at bounding box center [1001, 570] width 371 height 32
